Goal: Information Seeking & Learning: Find specific fact

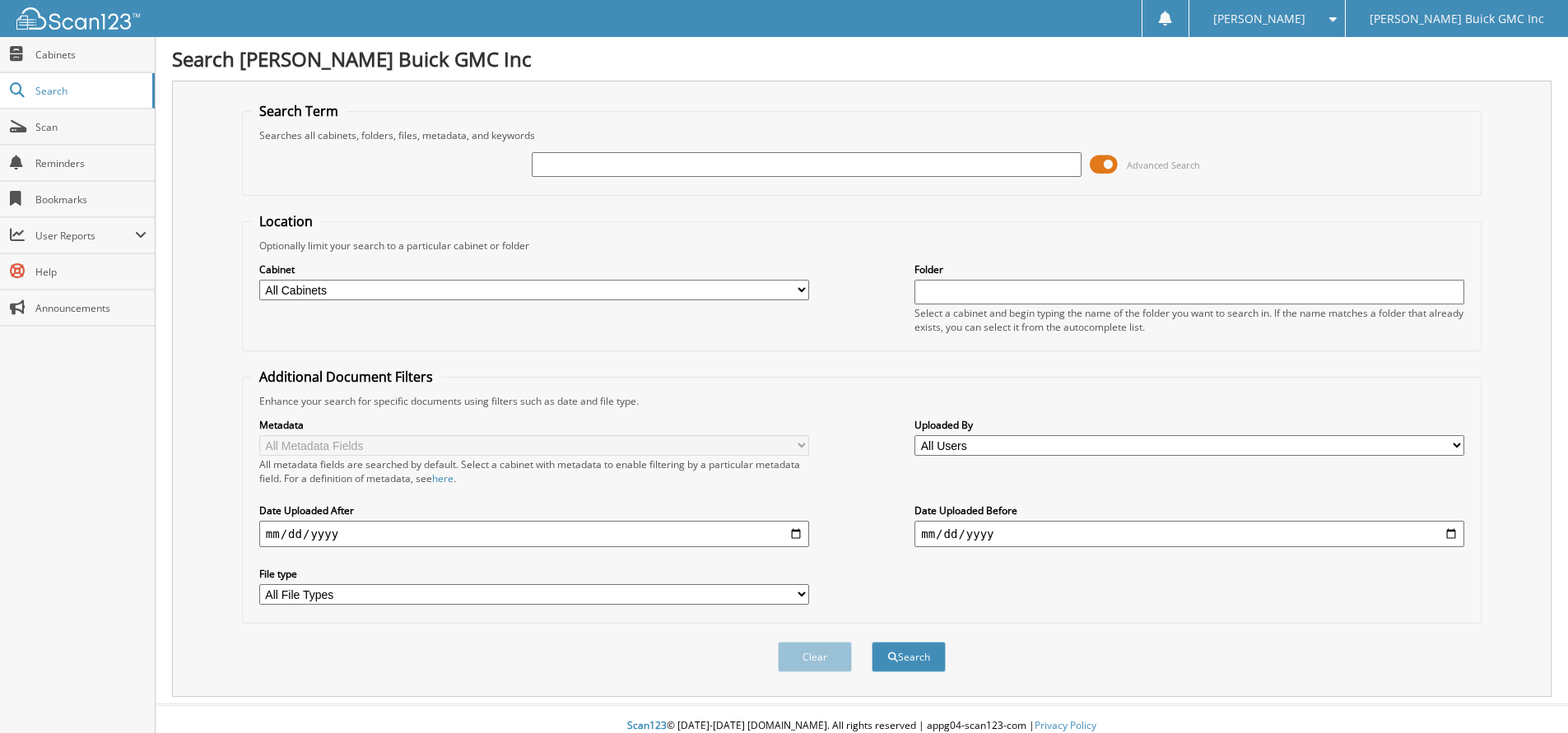
click at [610, 166] on input "text" at bounding box center [806, 164] width 550 height 24
type input "[PERSON_NAME]"
click at [871, 642] on button "Search" at bounding box center [908, 657] width 74 height 30
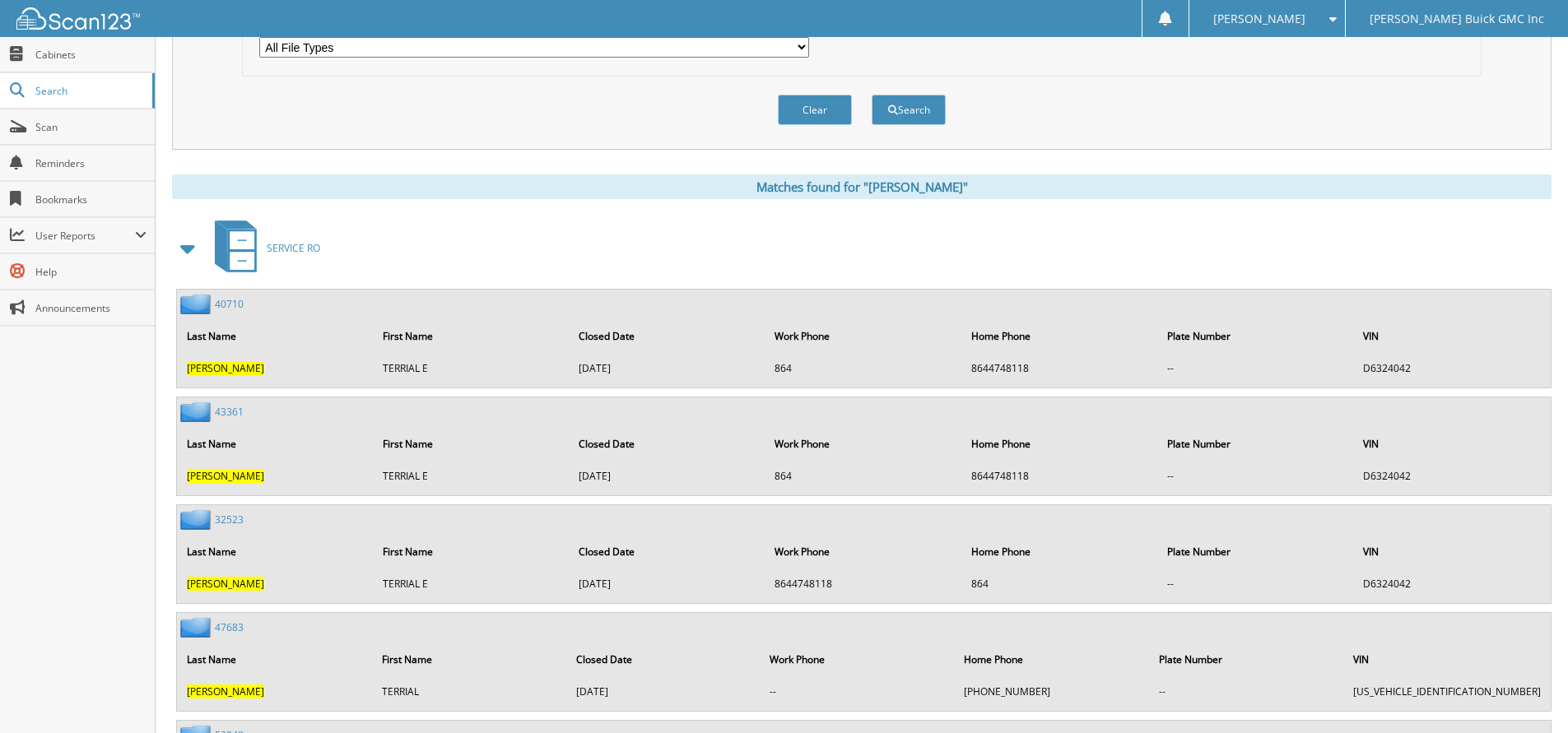
scroll to position [576, 0]
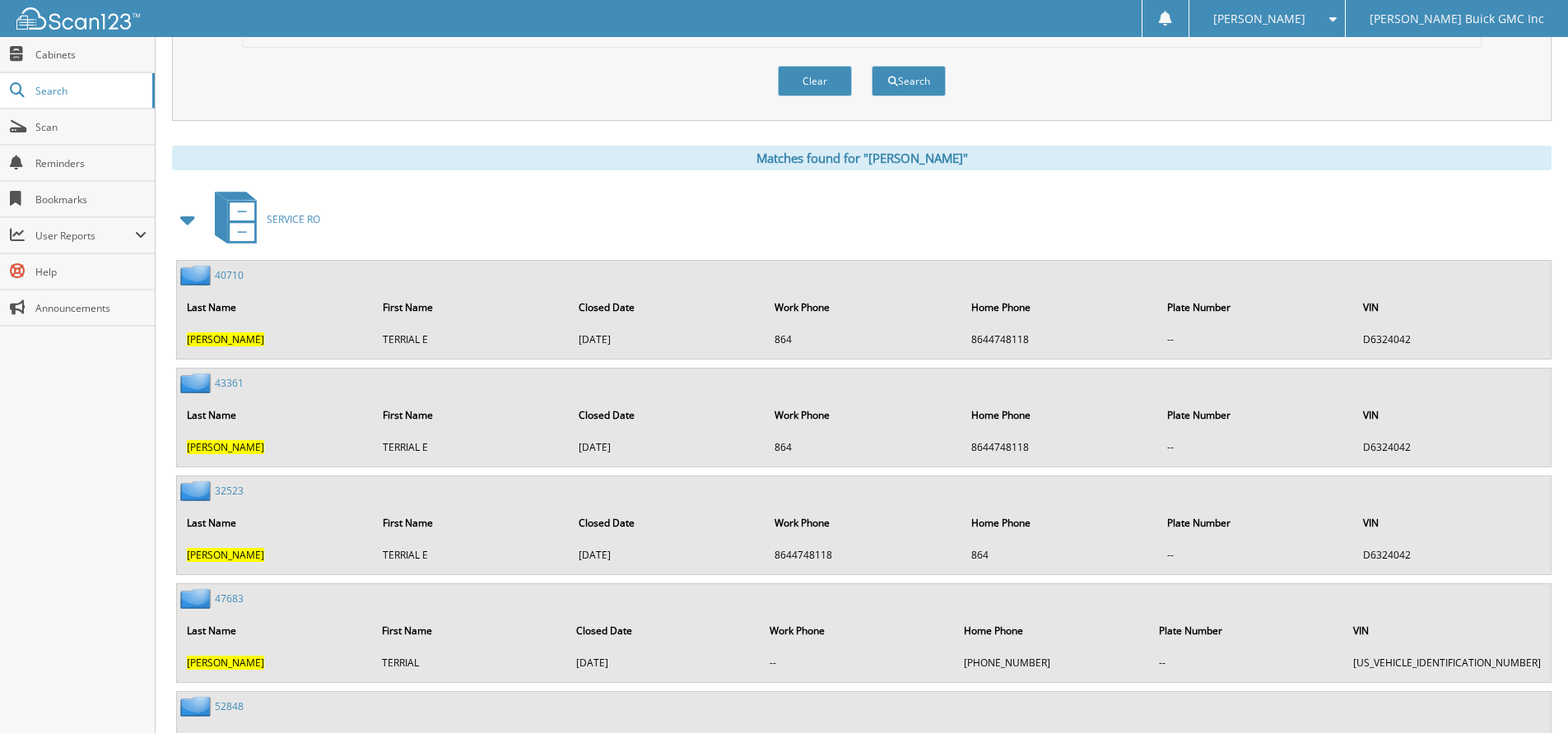
click at [196, 274] on img at bounding box center [197, 275] width 34 height 21
click at [251, 279] on div "40710 Last Name First Name Closed Date Work Phone Home Phone Plate Number VIN […" at bounding box center [863, 310] width 1374 height 98
click at [235, 274] on link "40710" at bounding box center [229, 275] width 28 height 14
